Goal: Navigation & Orientation: Find specific page/section

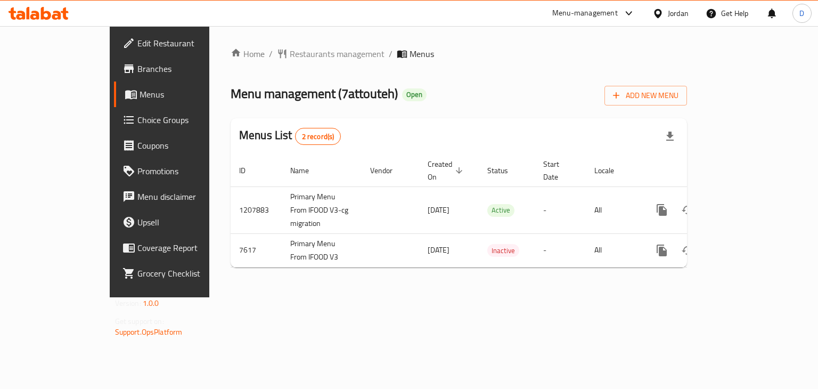
click at [683, 4] on div "Jordan" at bounding box center [669, 14] width 53 height 26
click at [663, 15] on div at bounding box center [659, 13] width 15 height 12
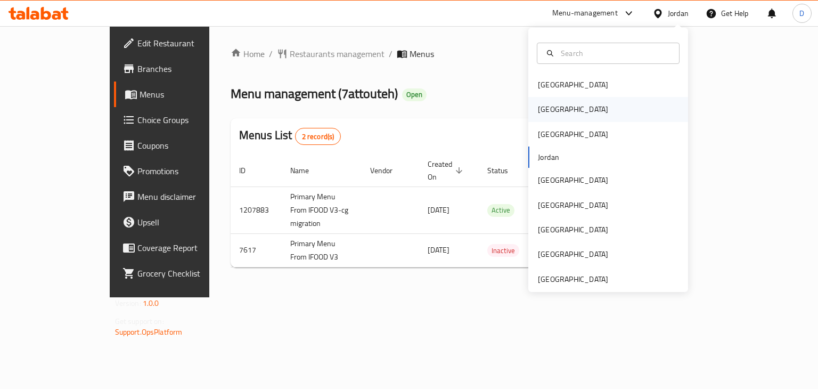
drag, startPoint x: 560, startPoint y: 98, endPoint x: 560, endPoint y: 118, distance: 19.7
click at [560, 118] on div "[GEOGRAPHIC_DATA]" at bounding box center [608, 109] width 160 height 24
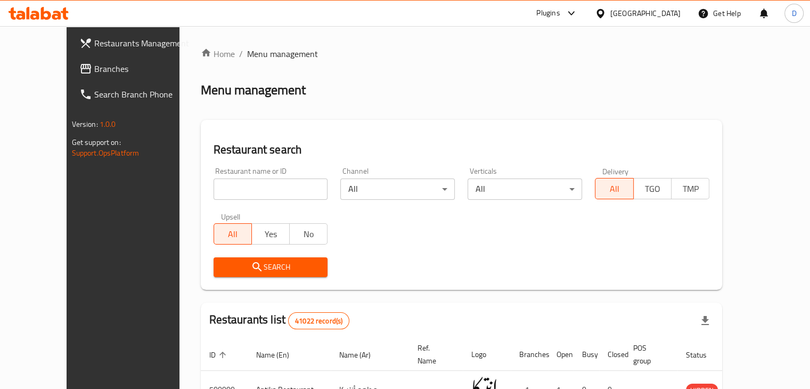
click at [94, 71] on span "Branches" at bounding box center [143, 68] width 99 height 13
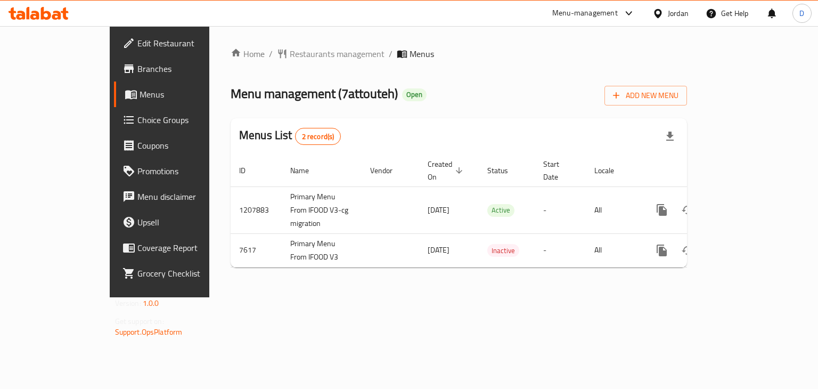
click at [687, 8] on div "Jordan" at bounding box center [677, 13] width 21 height 12
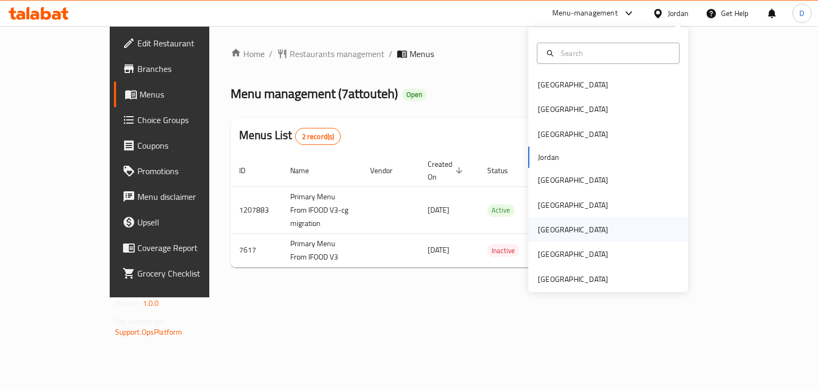
click at [549, 223] on div "[GEOGRAPHIC_DATA]" at bounding box center [572, 229] width 87 height 24
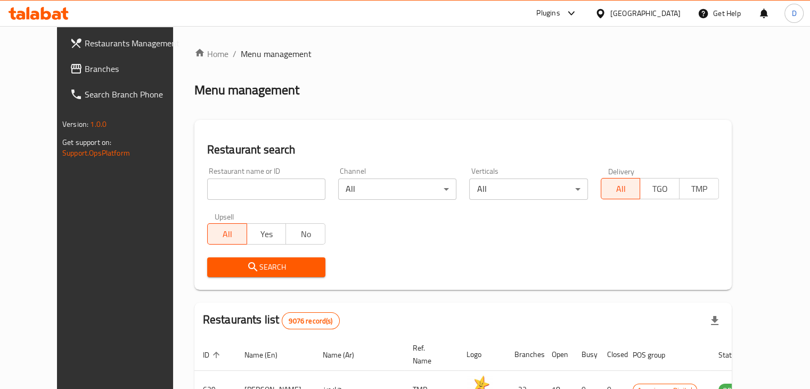
click at [70, 45] on span at bounding box center [77, 43] width 15 height 13
